Goal: Information Seeking & Learning: Learn about a topic

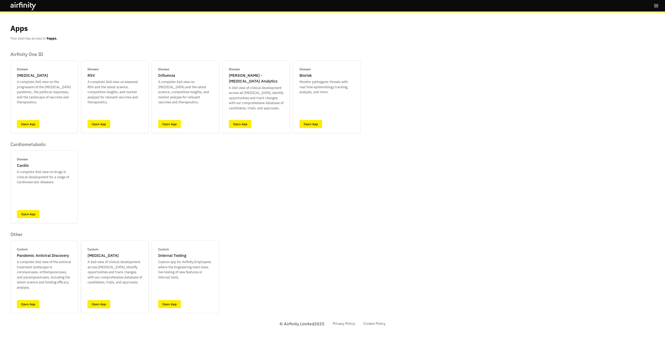
click at [101, 306] on link "Open App" at bounding box center [99, 304] width 23 height 8
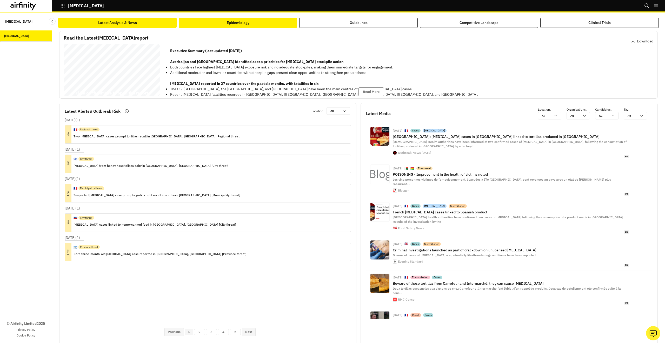
click at [257, 24] on button "Epidemiology" at bounding box center [238, 23] width 119 height 10
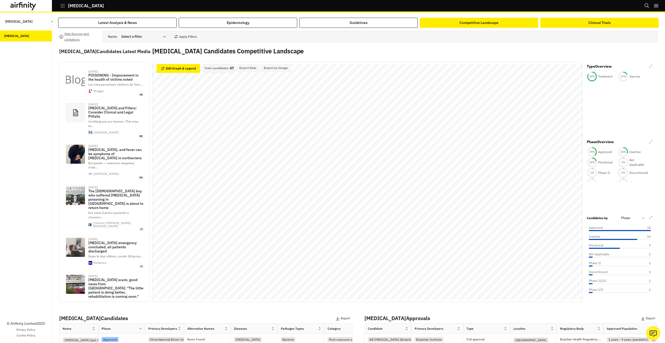
click at [572, 27] on button "Clinical Trials" at bounding box center [600, 23] width 119 height 10
